Goal: Find specific page/section: Find specific page/section

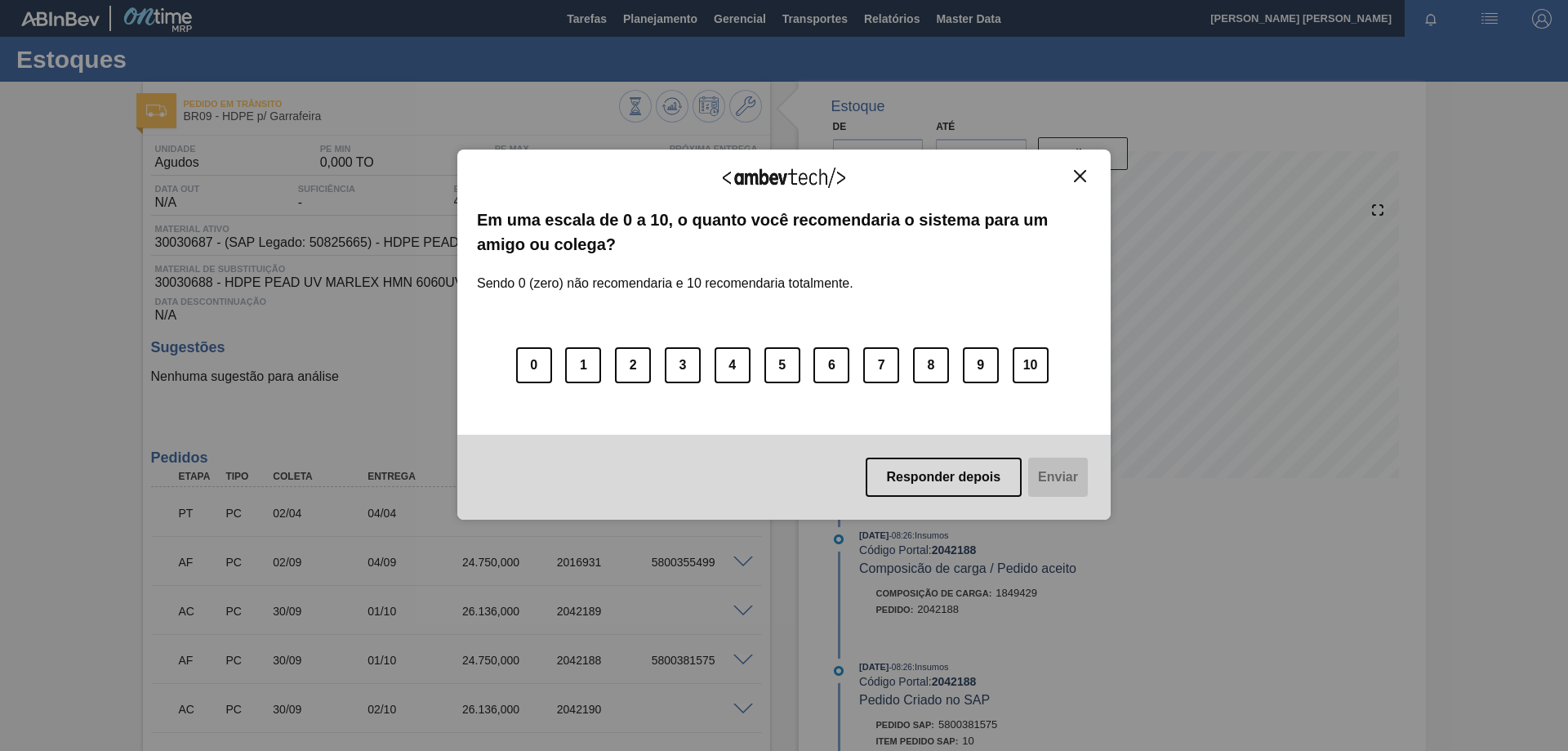
click at [923, 455] on div "Responder depois Enviar" at bounding box center [784, 477] width 653 height 85
click at [915, 470] on button "Responder depois" at bounding box center [944, 477] width 156 height 39
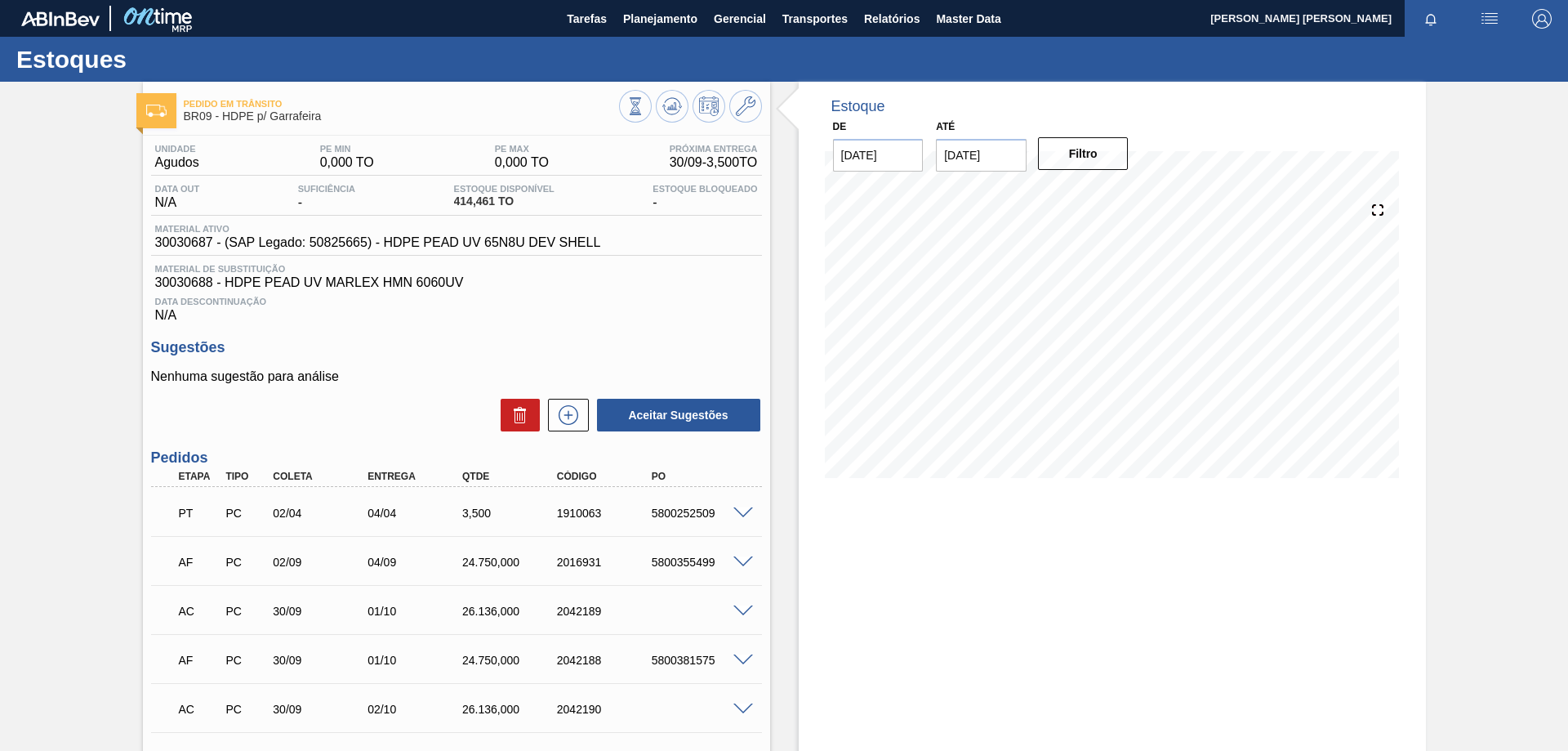
scroll to position [409, 0]
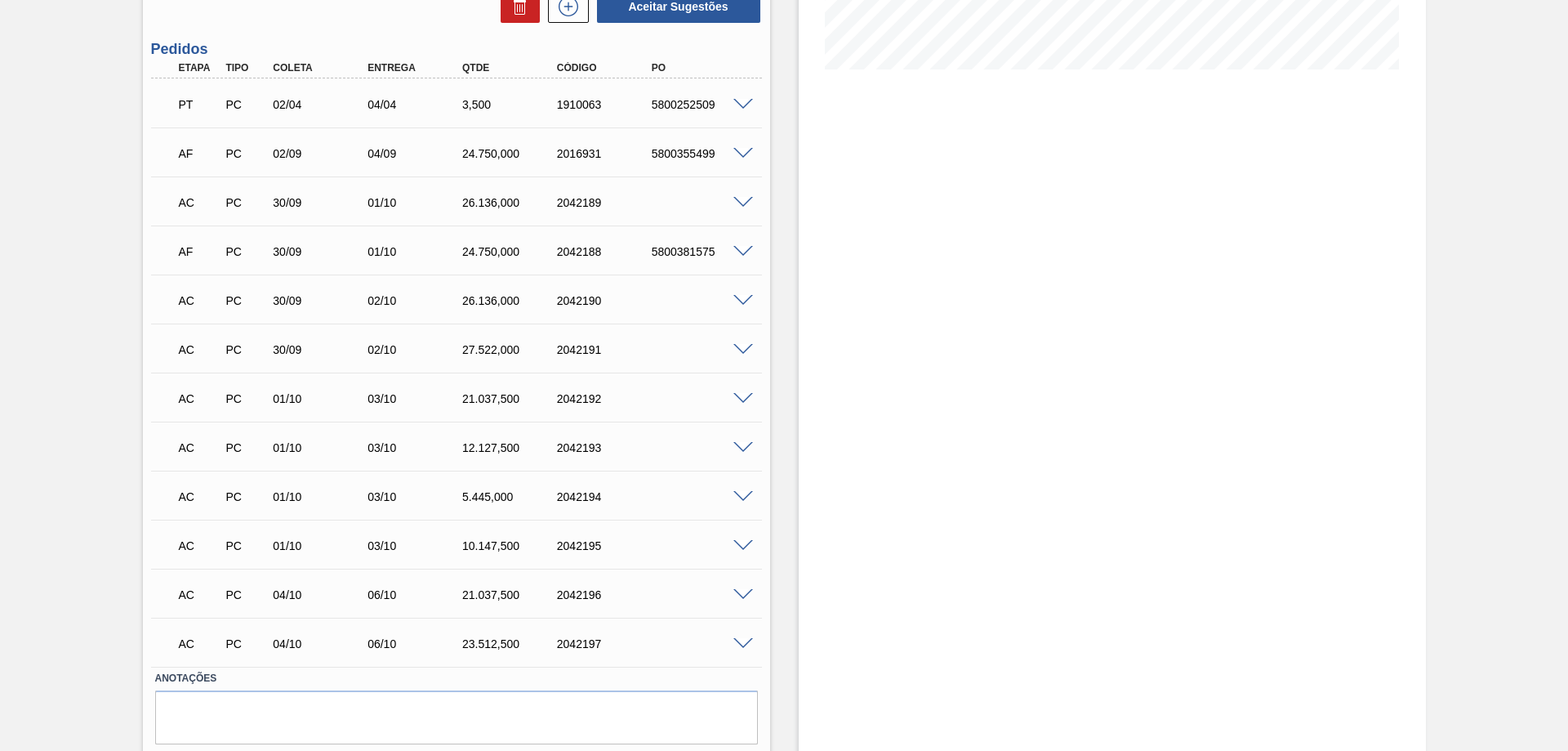
click at [738, 251] on span at bounding box center [743, 251] width 20 height 12
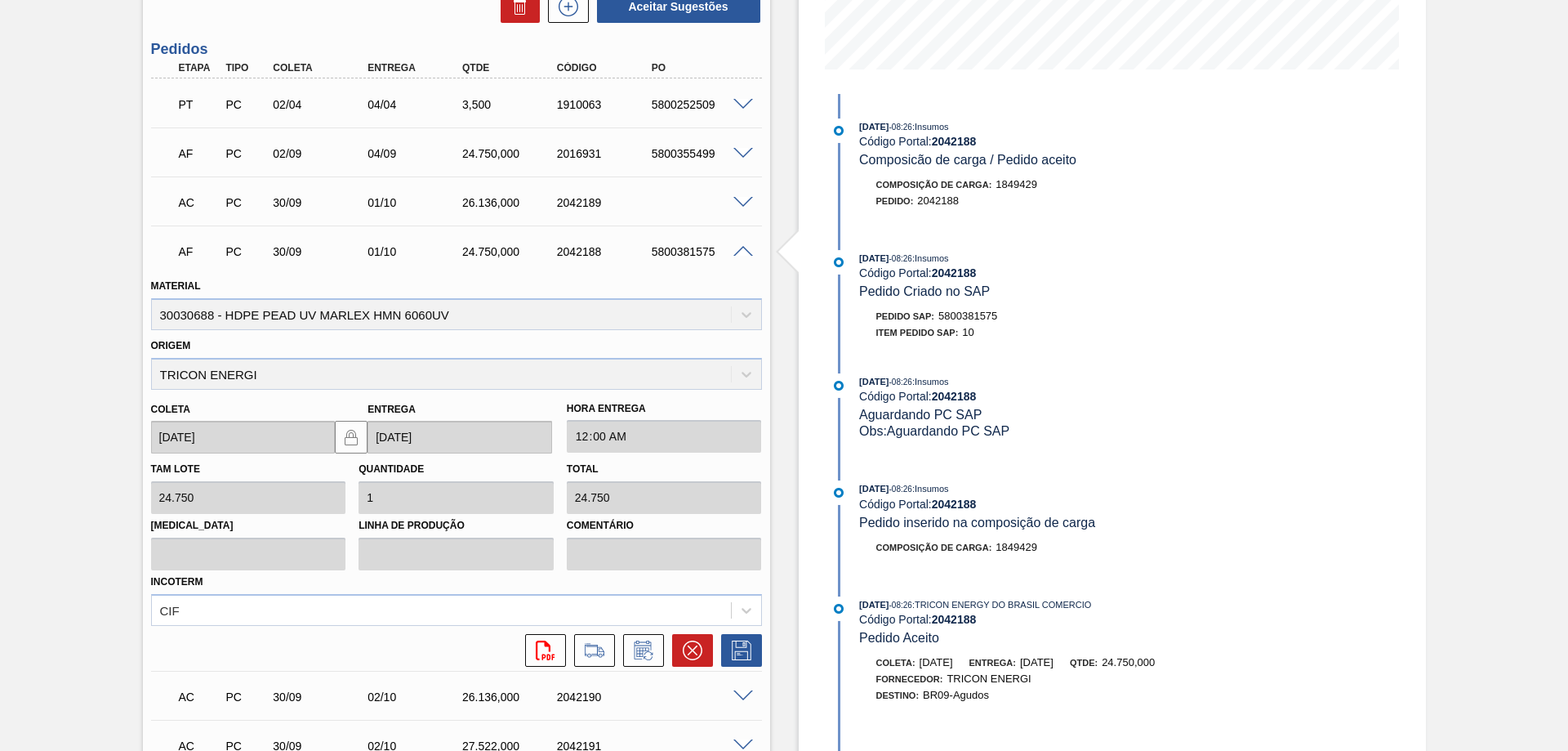
click at [735, 258] on div "AF PC 30/09 01/10 24.750,000 2042188 5800381575" at bounding box center [457, 250] width 611 height 41
click at [739, 251] on span at bounding box center [743, 251] width 20 height 12
